Goal: Download file/media

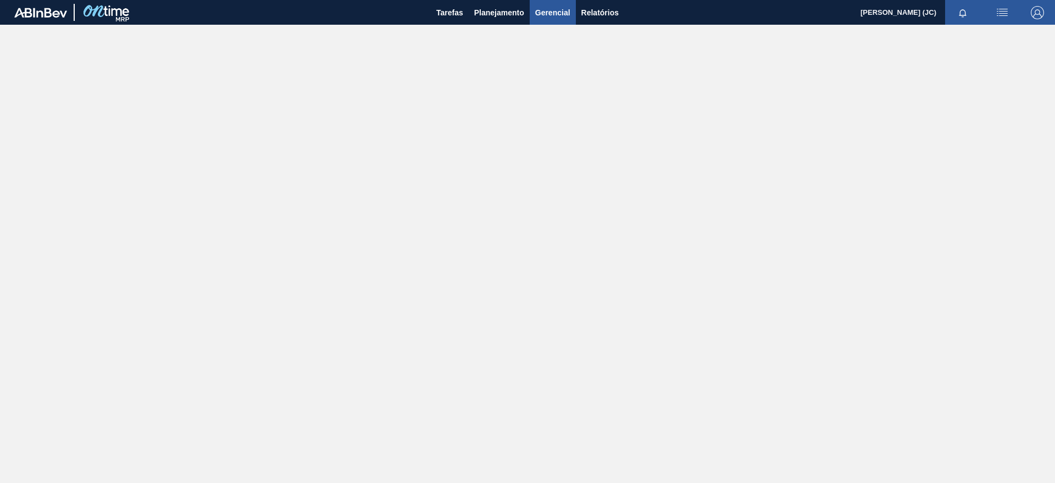
click at [555, 14] on span "Gerencial" at bounding box center [552, 12] width 35 height 13
click at [504, 10] on div at bounding box center [527, 241] width 1055 height 483
click at [504, 10] on span "Planejamento" at bounding box center [499, 12] width 50 height 13
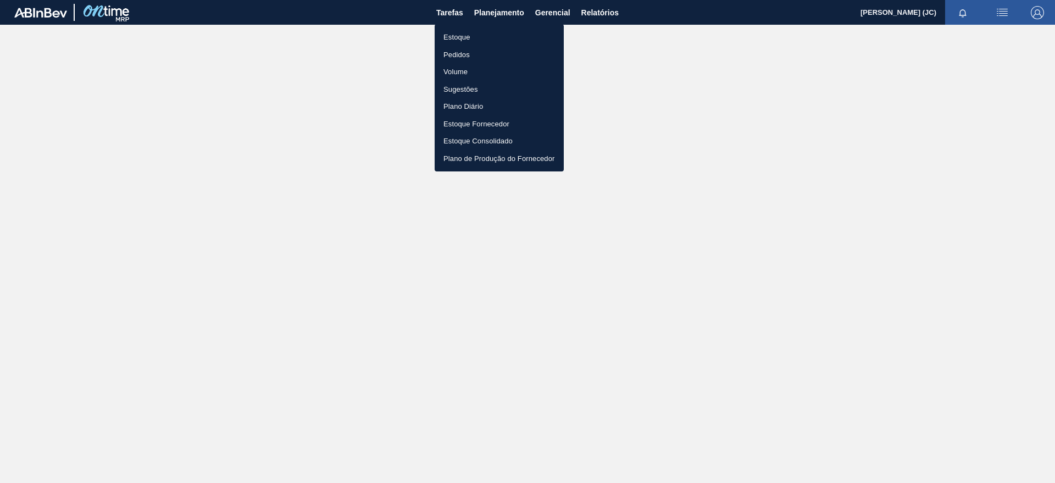
click at [592, 8] on div at bounding box center [527, 241] width 1055 height 483
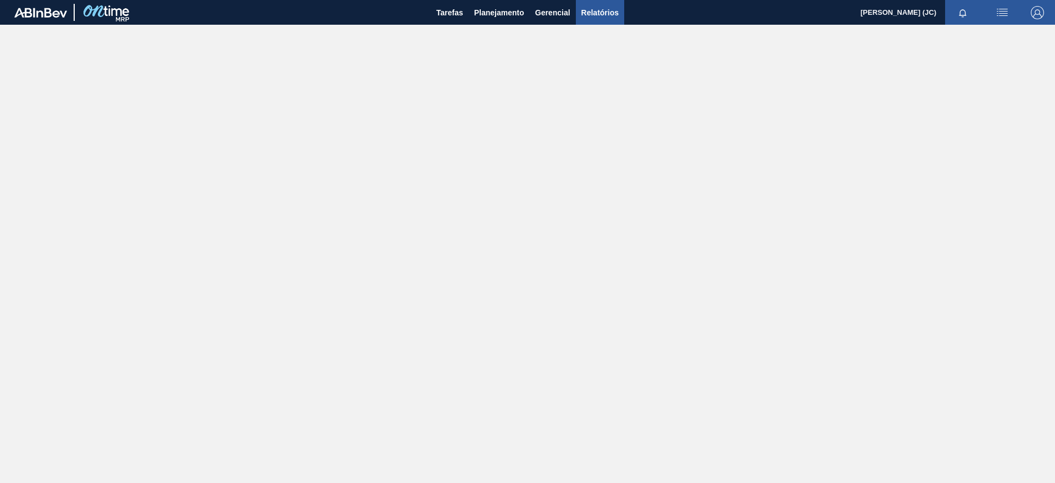
click at [595, 14] on span "Relatórios" at bounding box center [600, 12] width 37 height 13
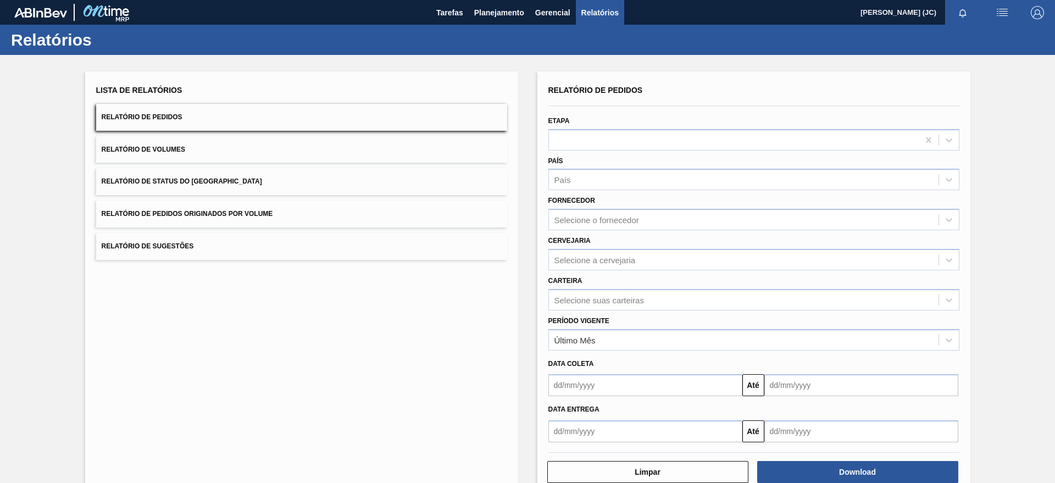
click at [292, 187] on button "Relatório de Status do [GEOGRAPHIC_DATA]" at bounding box center [301, 181] width 411 height 27
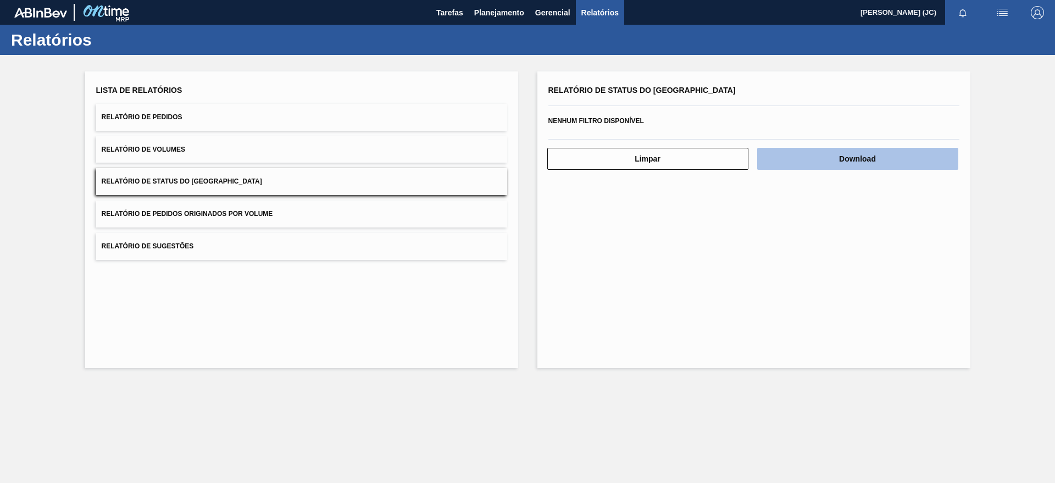
click at [797, 157] on button "Download" at bounding box center [857, 159] width 201 height 22
